Goal: Entertainment & Leisure: Browse casually

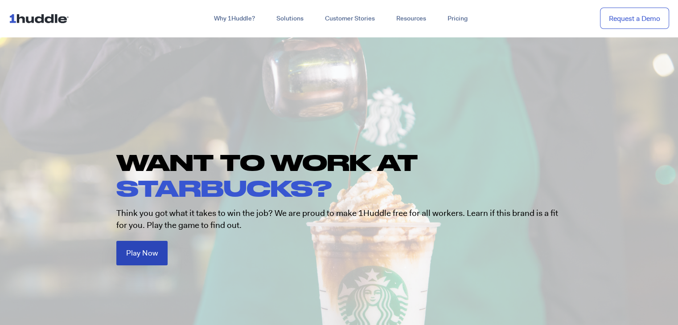
click at [151, 252] on span "Play Now" at bounding box center [142, 253] width 32 height 8
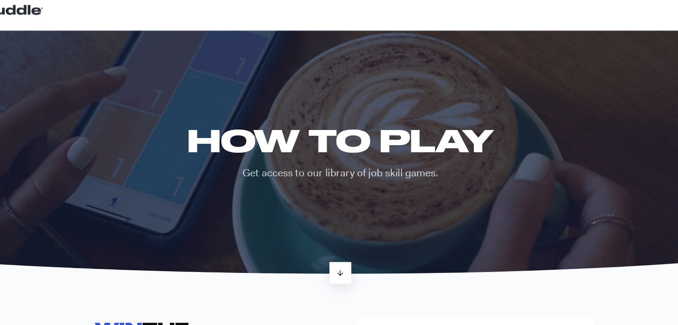
click at [335, 255] on icon at bounding box center [339, 258] width 8 height 8
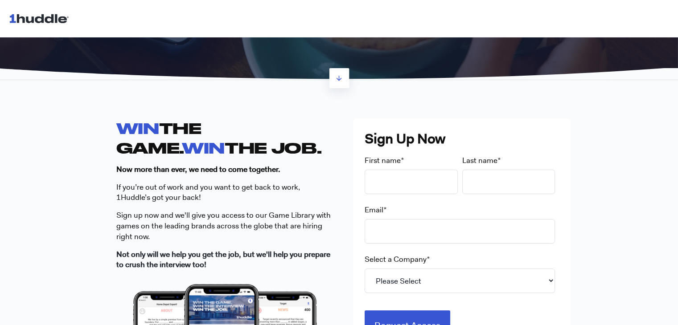
scroll to position [181, 0]
